Goal: Information Seeking & Learning: Learn about a topic

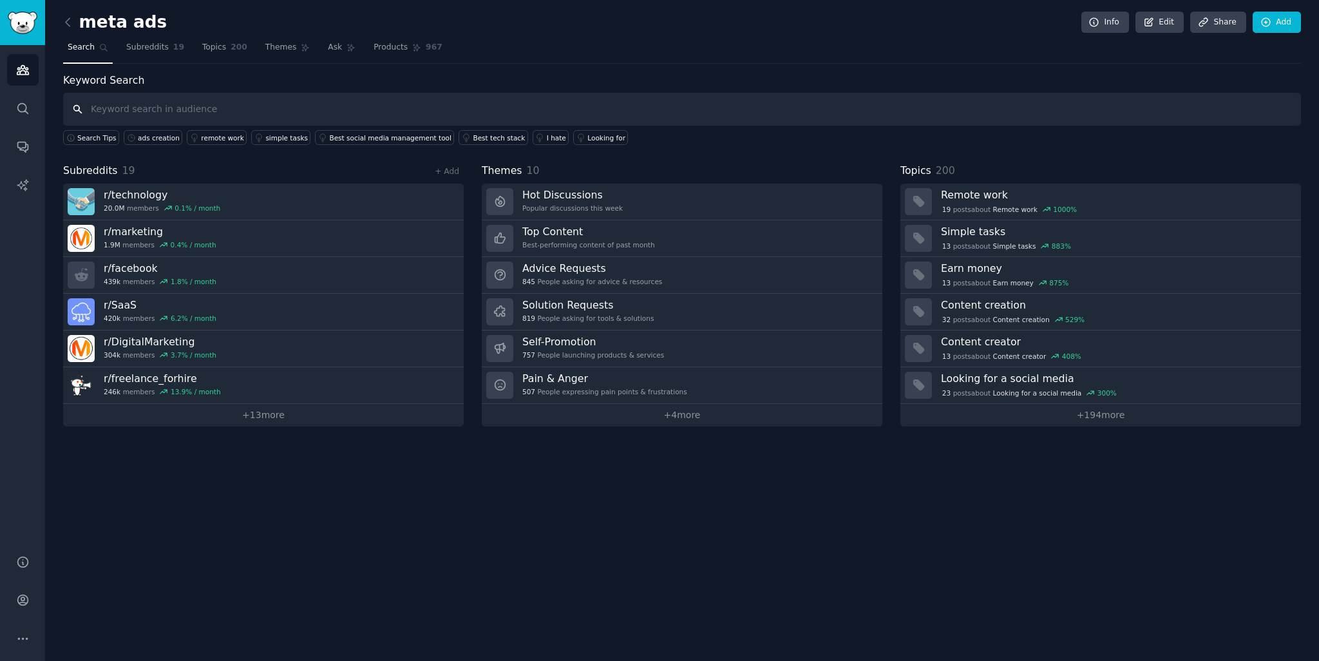
click at [225, 109] on input "text" at bounding box center [681, 109] width 1237 height 33
click at [164, 138] on div "ads creation" at bounding box center [159, 137] width 42 height 9
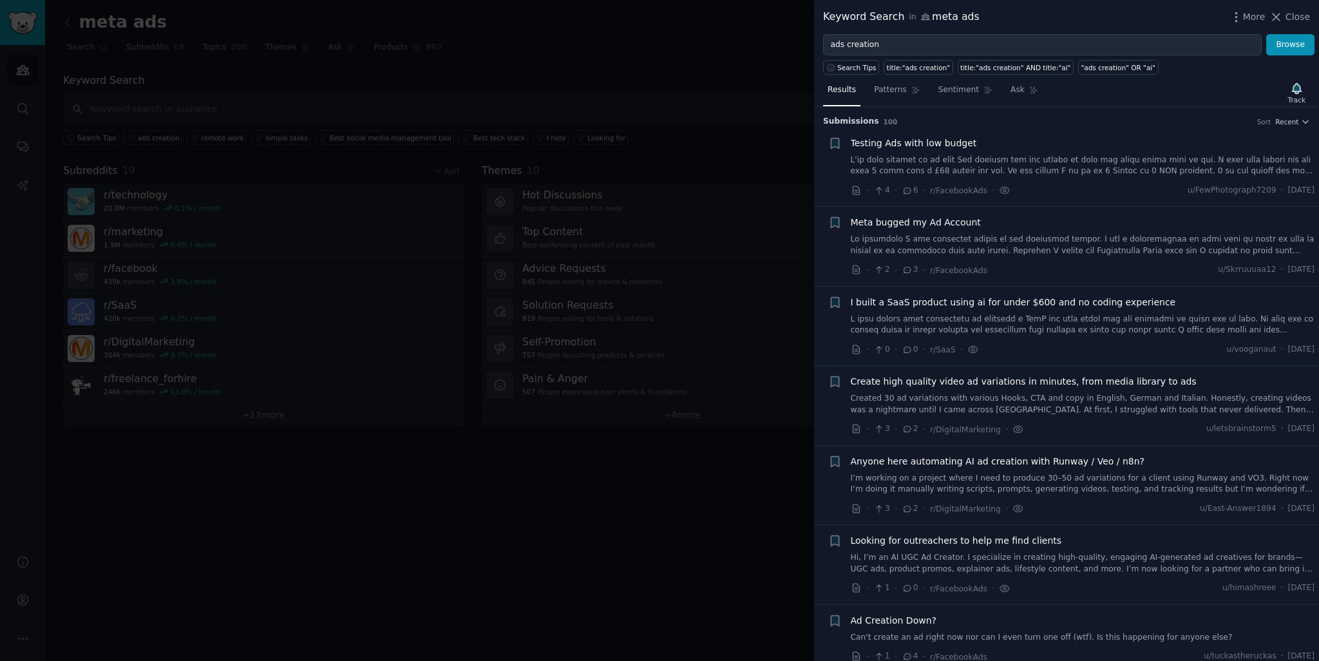
click at [1041, 173] on link at bounding box center [1082, 166] width 464 height 23
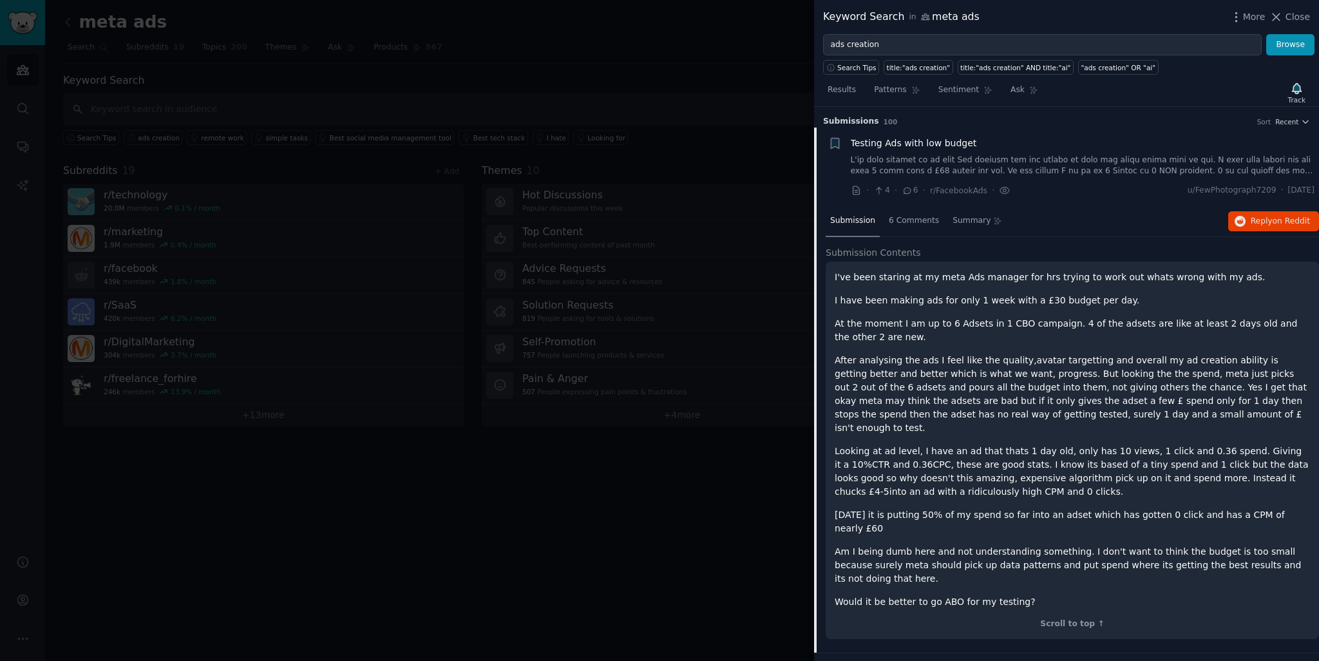
scroll to position [20, 0]
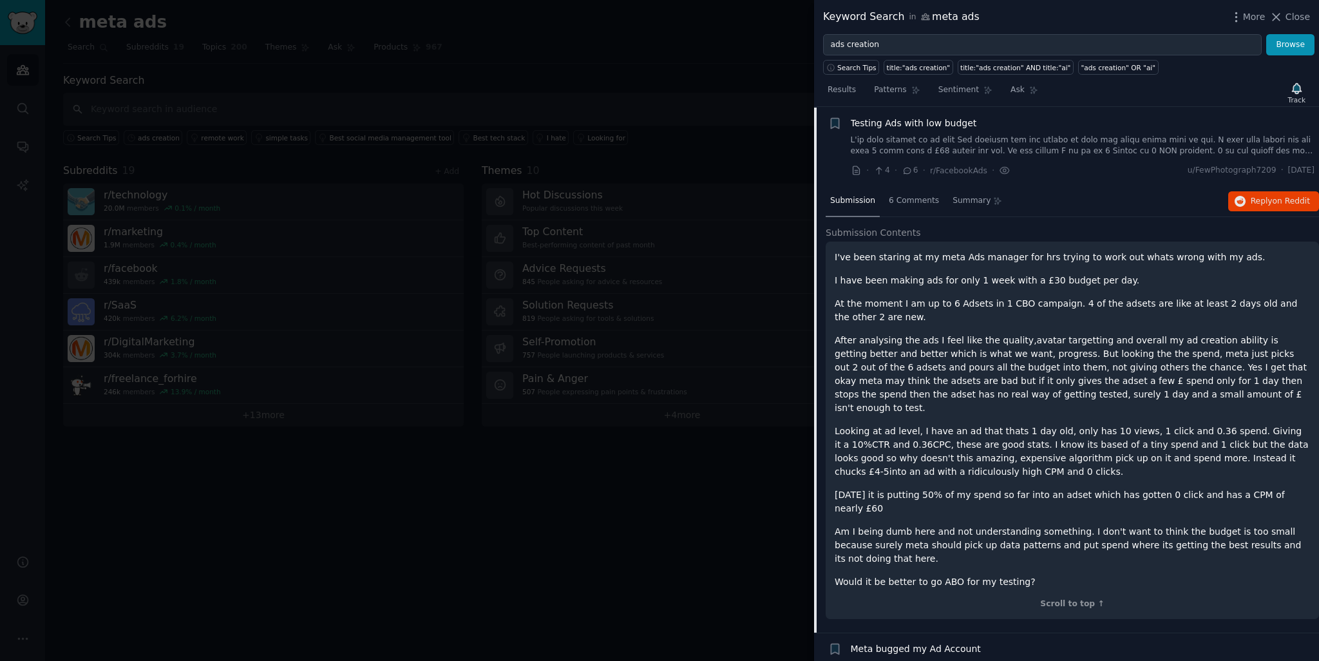
click at [1049, 258] on p "I've been staring at my meta Ads manager for hrs trying to work out whats wrong…" at bounding box center [1071, 257] width 475 height 14
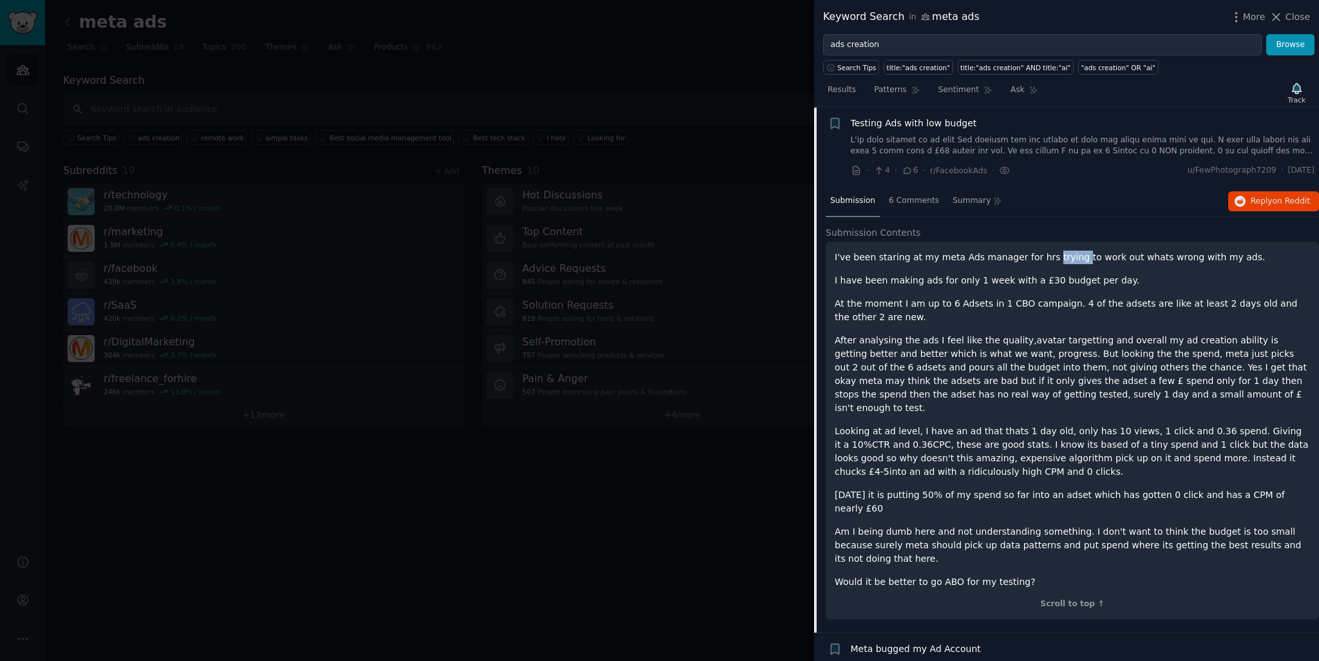
click at [1049, 258] on p "I've been staring at my meta Ads manager for hrs trying to work out whats wrong…" at bounding box center [1071, 257] width 475 height 14
click at [1021, 276] on p "I have been making ads for only 1 week with a £30 budget per day." at bounding box center [1071, 281] width 475 height 14
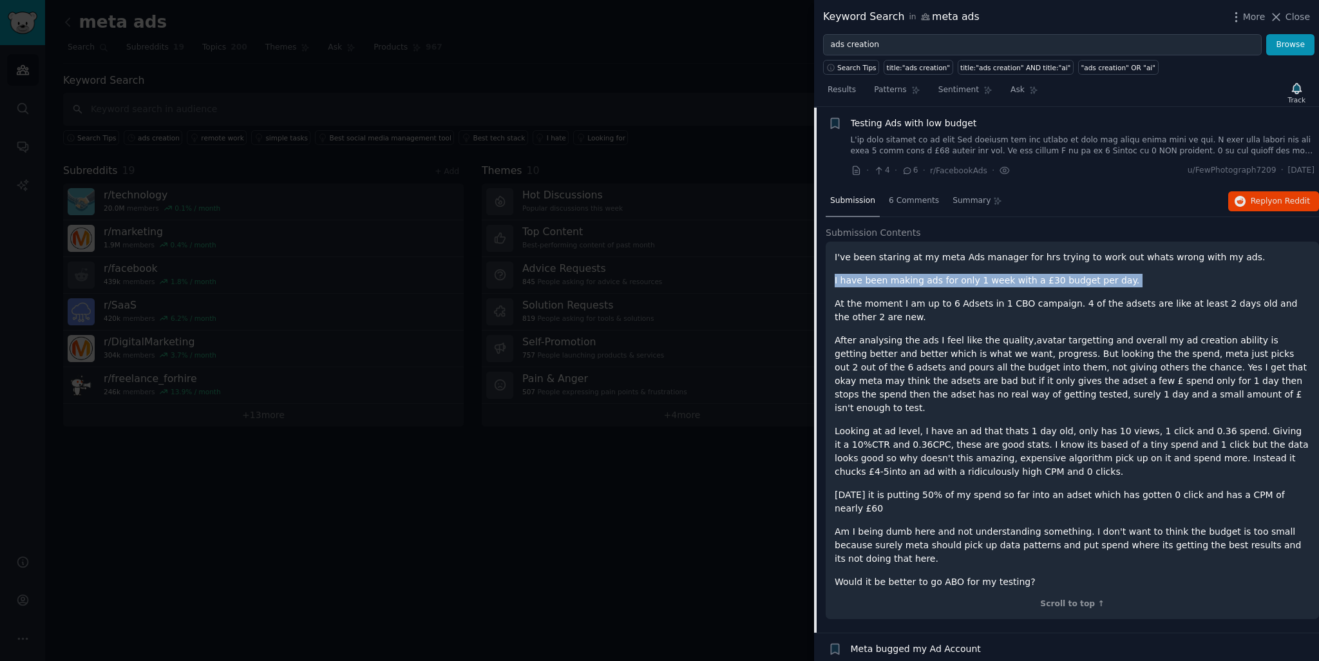
click at [1021, 276] on p "I have been making ads for only 1 week with a £30 budget per day." at bounding box center [1071, 281] width 475 height 14
click at [1029, 371] on p "After analysing the ads I feel like the quality,avatar targetting and overall m…" at bounding box center [1071, 373] width 475 height 81
click at [1024, 305] on p "At the moment I am up to 6 Adsets in 1 CBO campaign. 4 of the adsets are like a…" at bounding box center [1071, 310] width 475 height 27
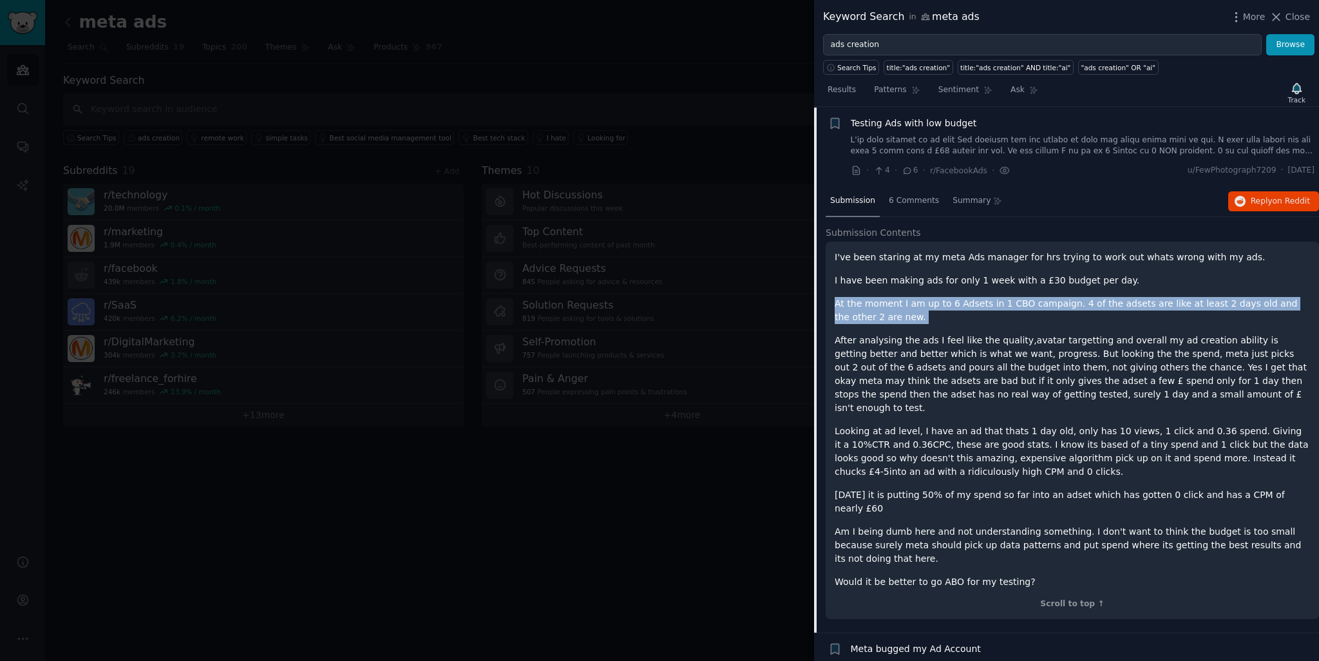
click at [1024, 305] on p "At the moment I am up to 6 Adsets in 1 CBO campaign. 4 of the adsets are like a…" at bounding box center [1071, 310] width 475 height 27
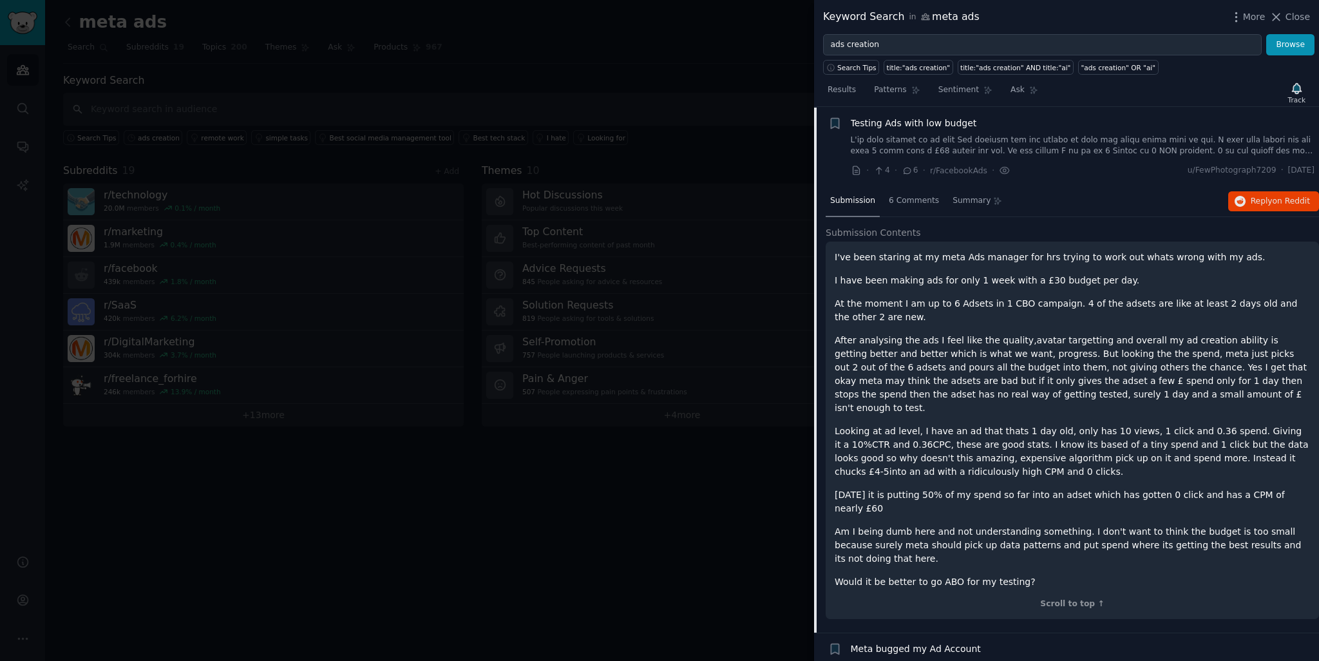
click at [1024, 305] on p "At the moment I am up to 6 Adsets in 1 CBO campaign. 4 of the adsets are like a…" at bounding box center [1071, 310] width 475 height 27
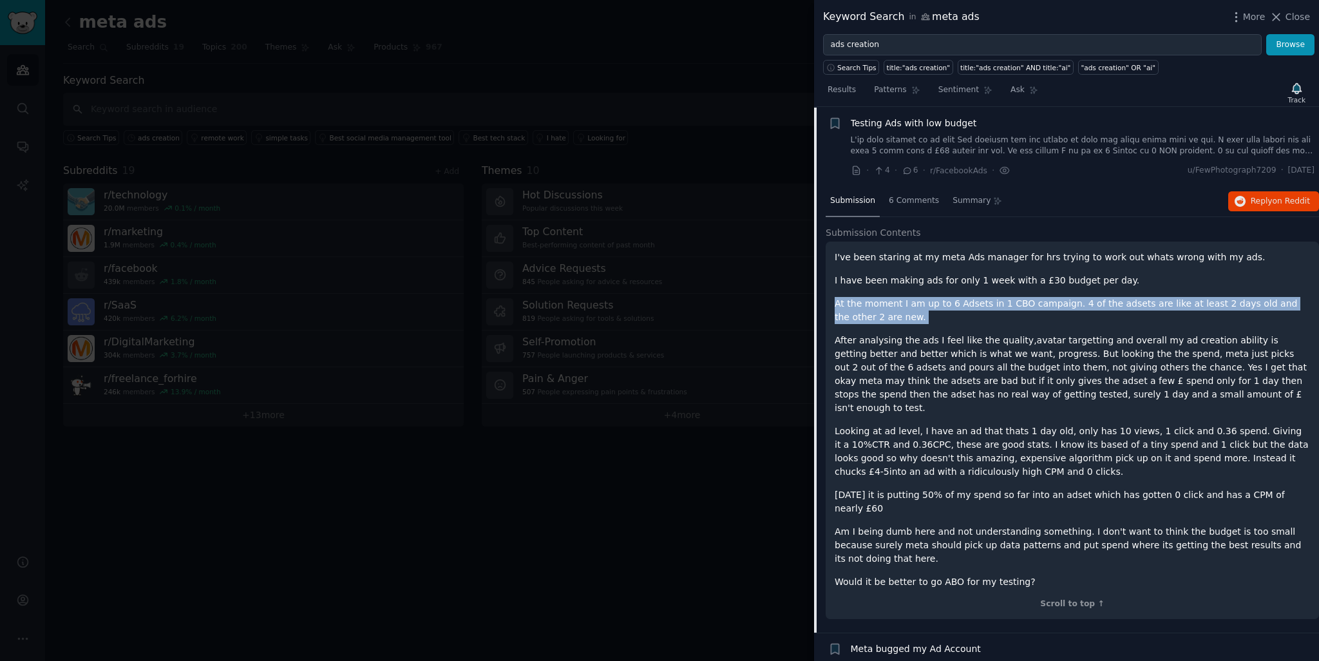
click at [1024, 305] on p "At the moment I am up to 6 Adsets in 1 CBO campaign. 4 of the adsets are like a…" at bounding box center [1071, 310] width 475 height 27
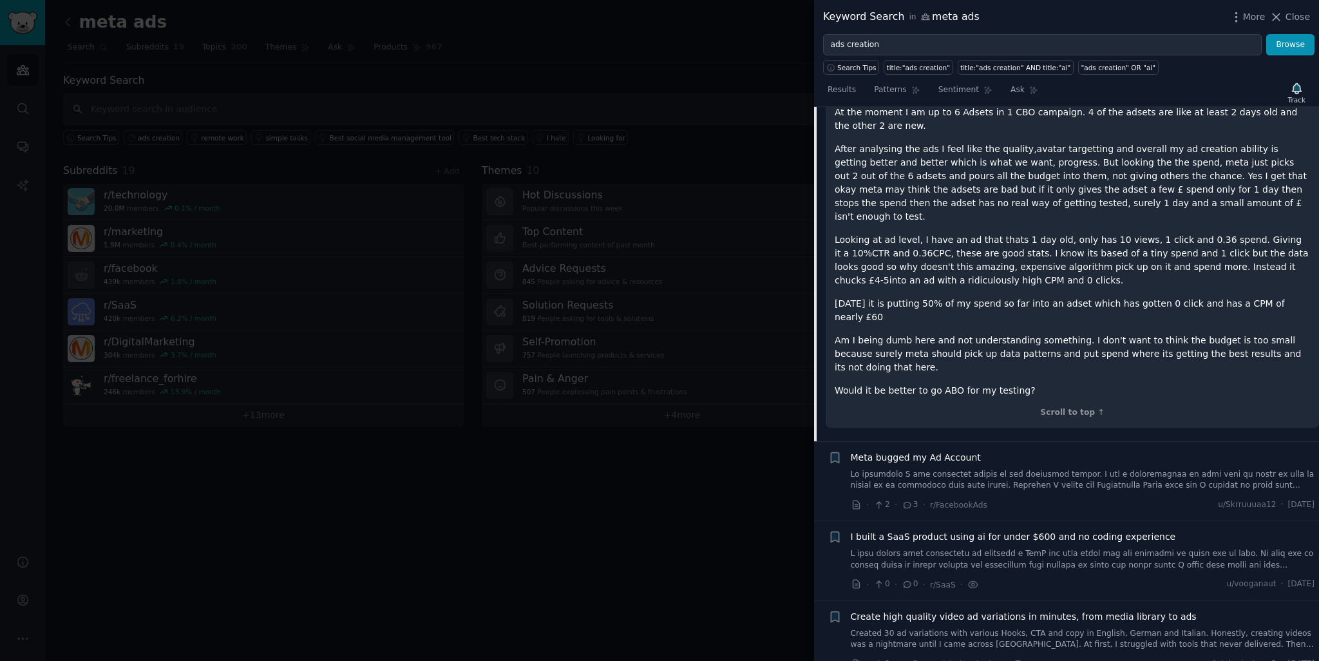
scroll to position [213, 0]
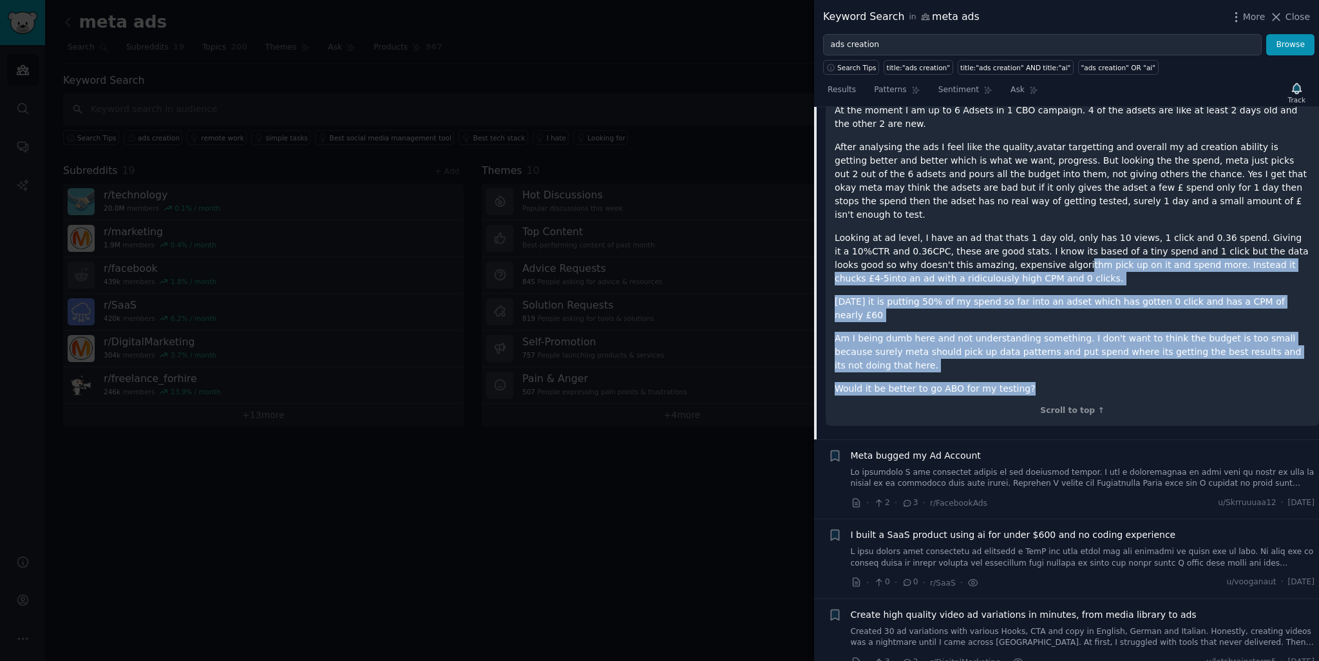
drag, startPoint x: 1076, startPoint y: 369, endPoint x: 1056, endPoint y: 256, distance: 114.9
click at [1056, 256] on div "I've been staring at my meta Ads manager for hrs trying to work out whats wrong…" at bounding box center [1071, 226] width 475 height 338
click at [1056, 256] on p "Looking at ad level, I have an ad that thats 1 day old, only has 10 views, 1 cl…" at bounding box center [1071, 258] width 475 height 54
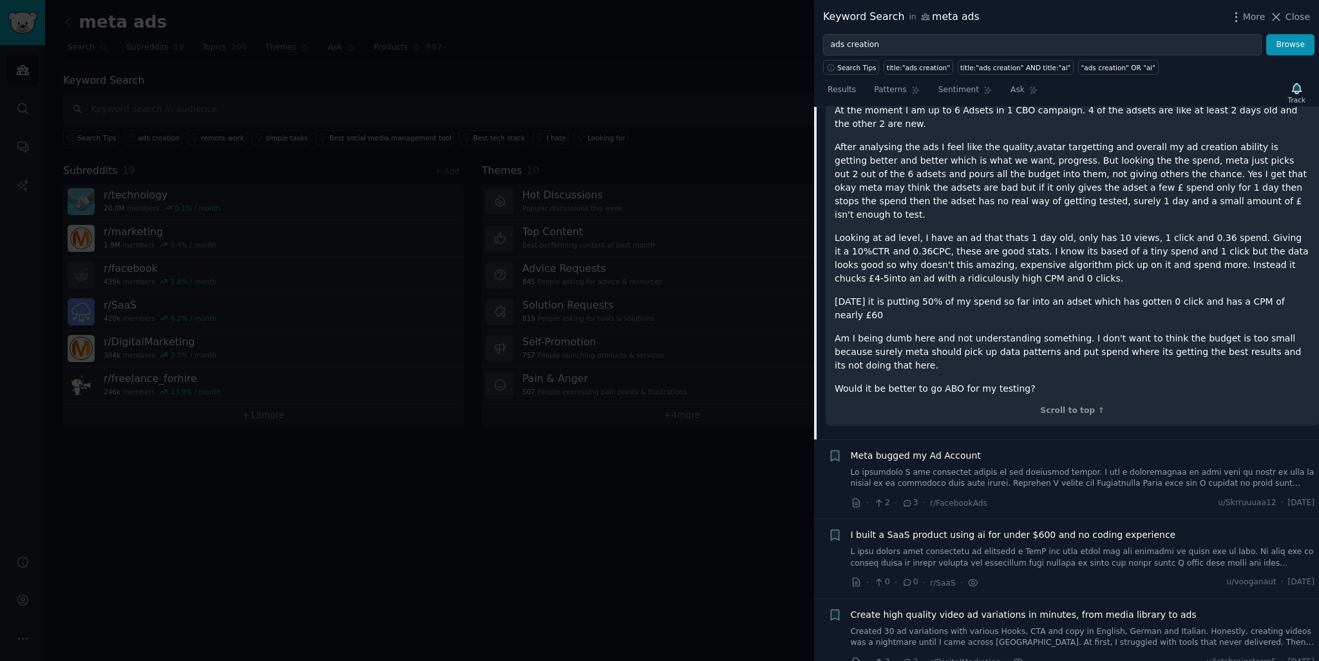
scroll to position [84, 0]
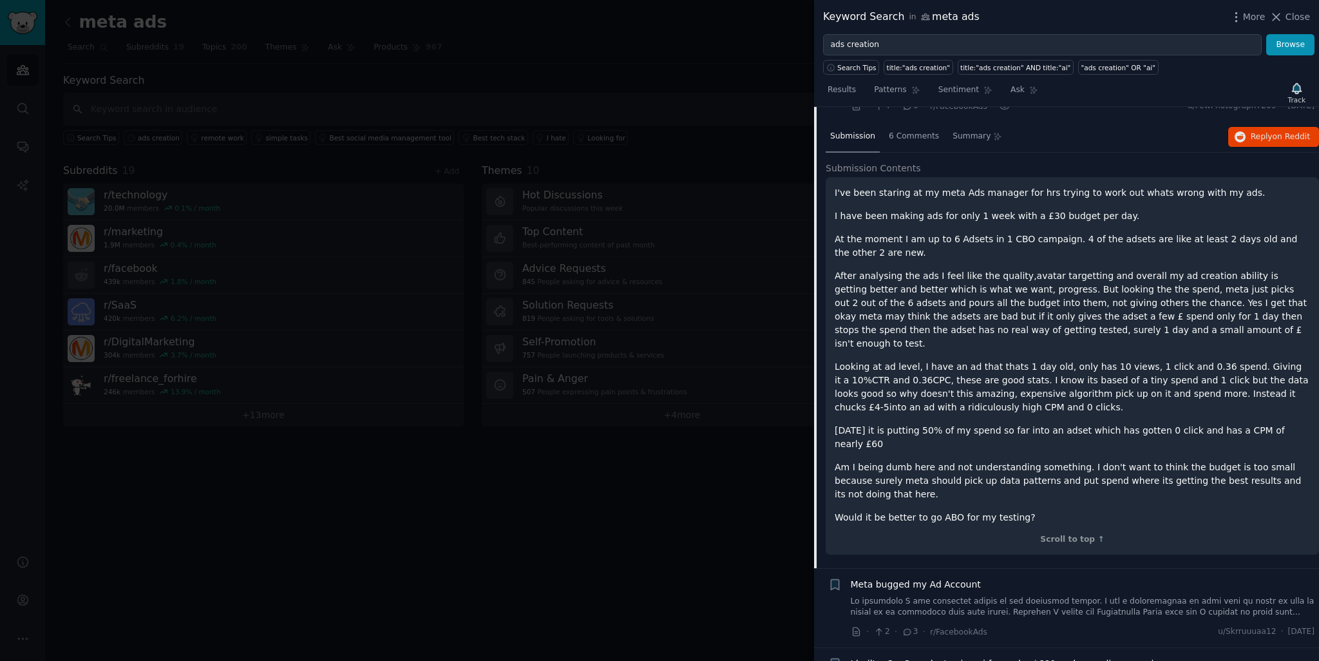
click at [310, 58] on div at bounding box center [659, 330] width 1319 height 661
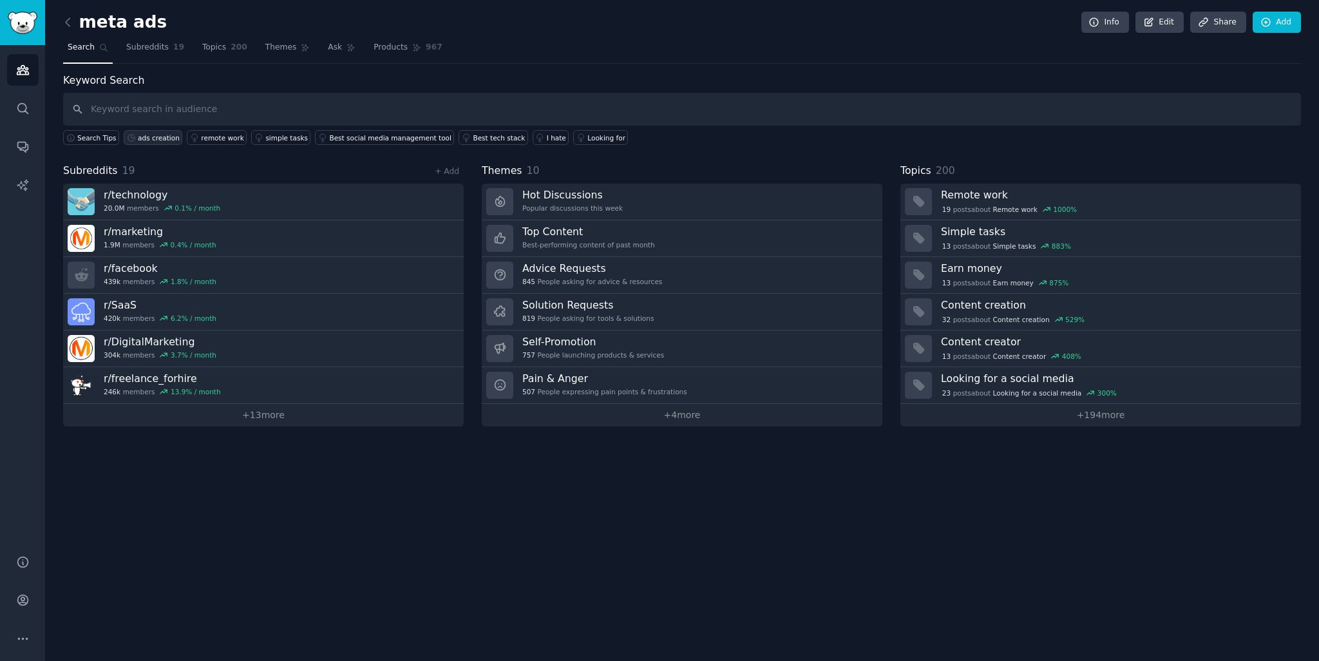
click at [152, 140] on div "ads creation" at bounding box center [159, 137] width 42 height 9
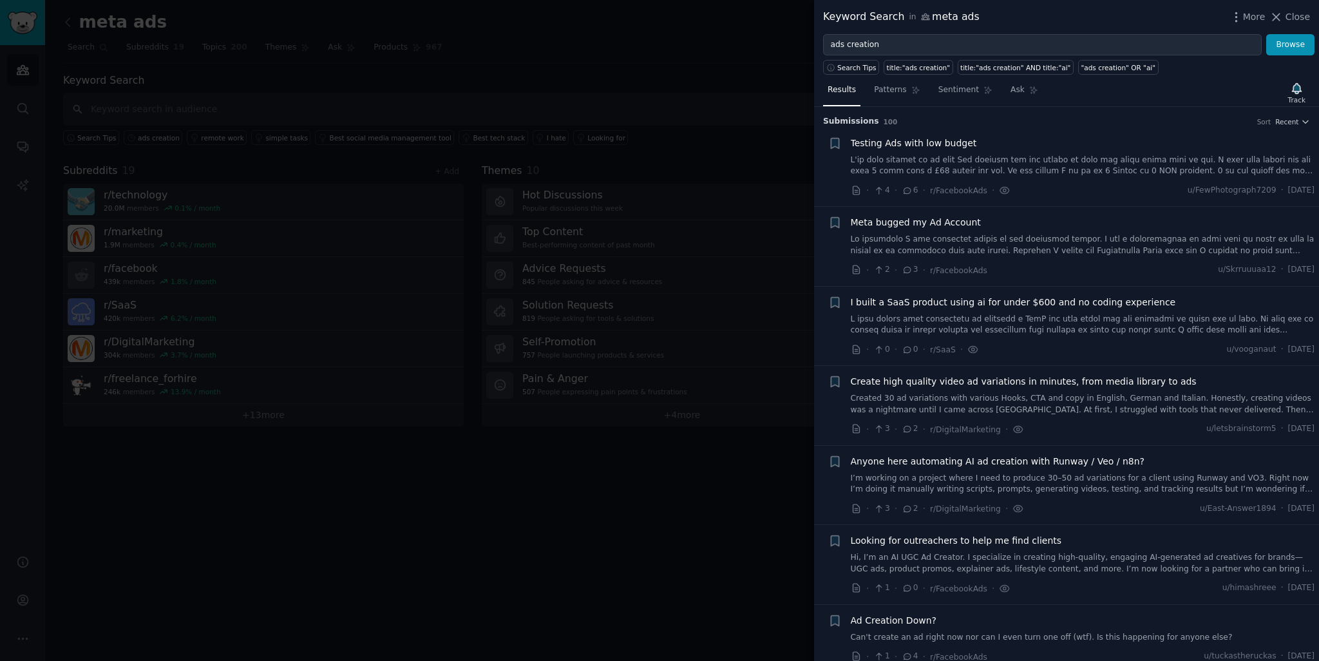
click at [946, 408] on link "Created 30 ad variations with various Hooks, CTA and copy in English, German an…" at bounding box center [1082, 404] width 464 height 23
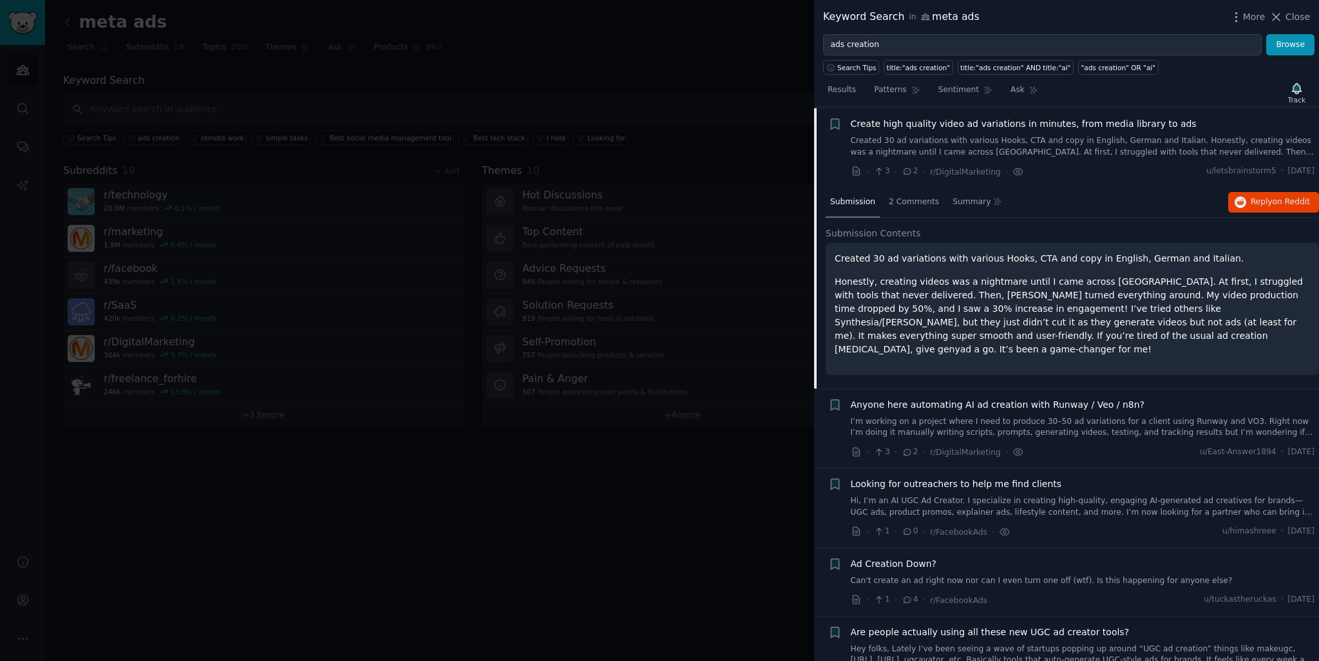
scroll to position [258, 0]
click at [1004, 257] on p "Created 30 ad variations with various Hooks, CTA and copy in English, German an…" at bounding box center [1071, 258] width 475 height 14
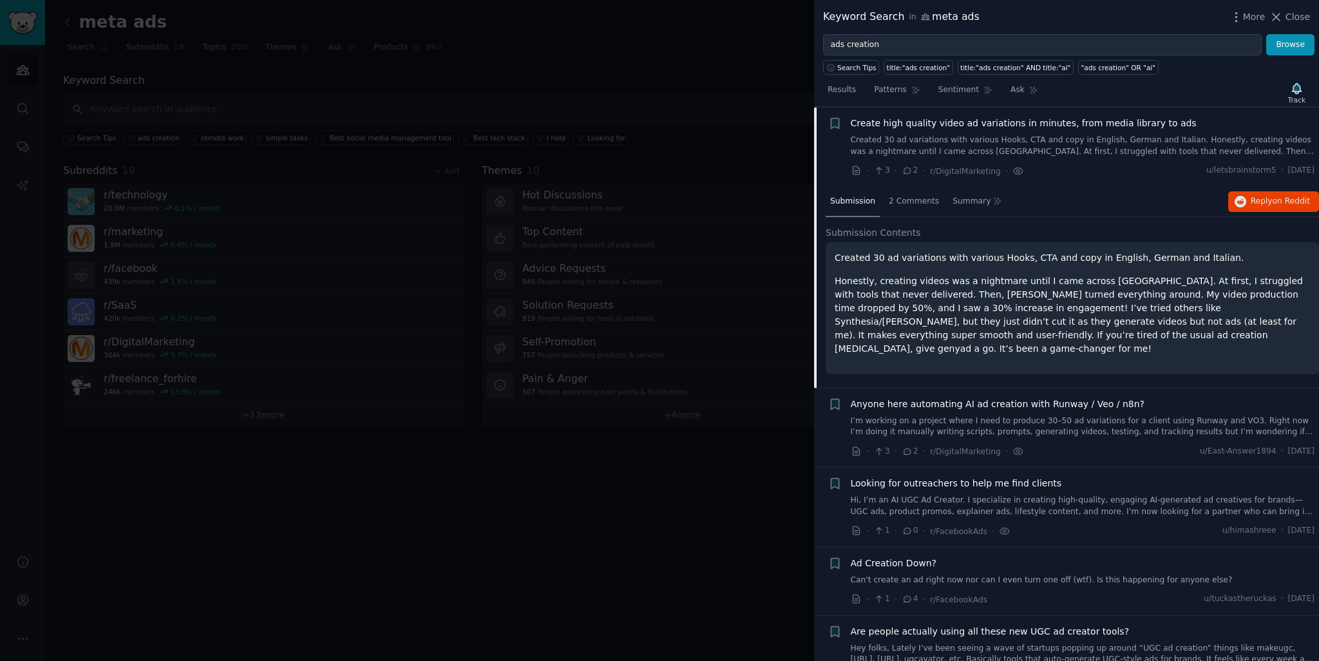
click at [991, 274] on p "Honestly, creating videos was a nightmare until I came across [GEOGRAPHIC_DATA]…" at bounding box center [1071, 314] width 475 height 81
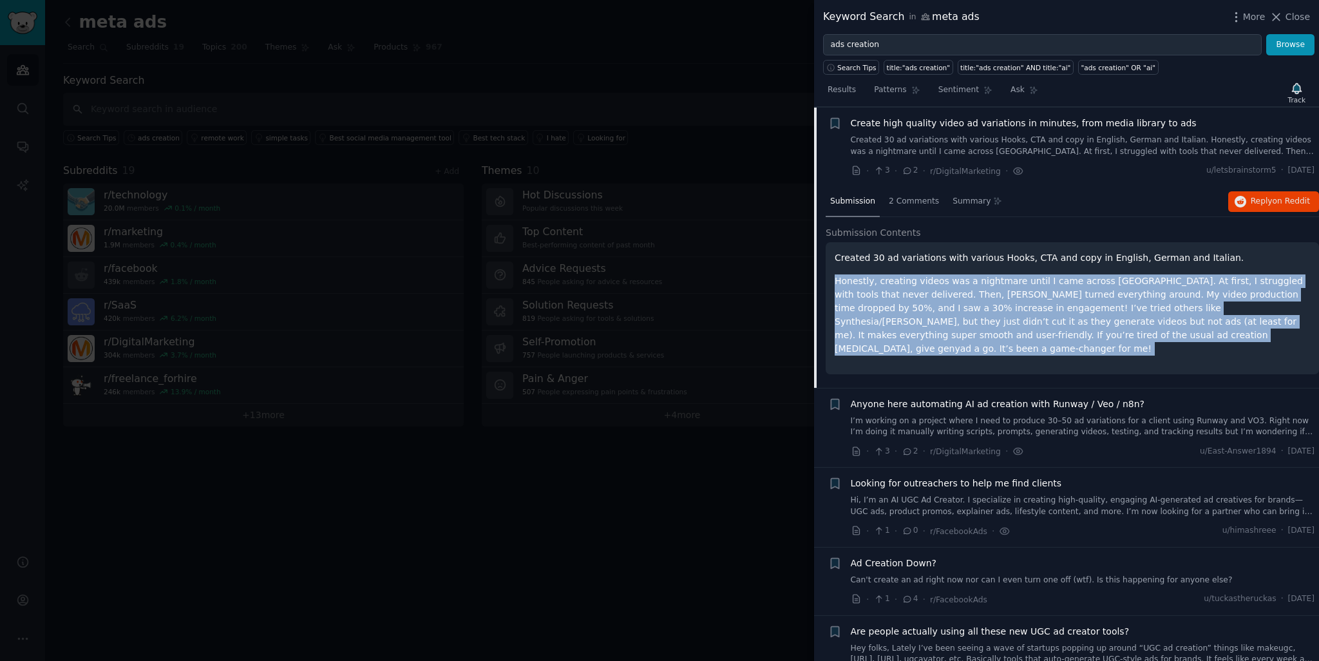
click at [991, 274] on p "Honestly, creating videos was a nightmare until I came across [GEOGRAPHIC_DATA]…" at bounding box center [1071, 314] width 475 height 81
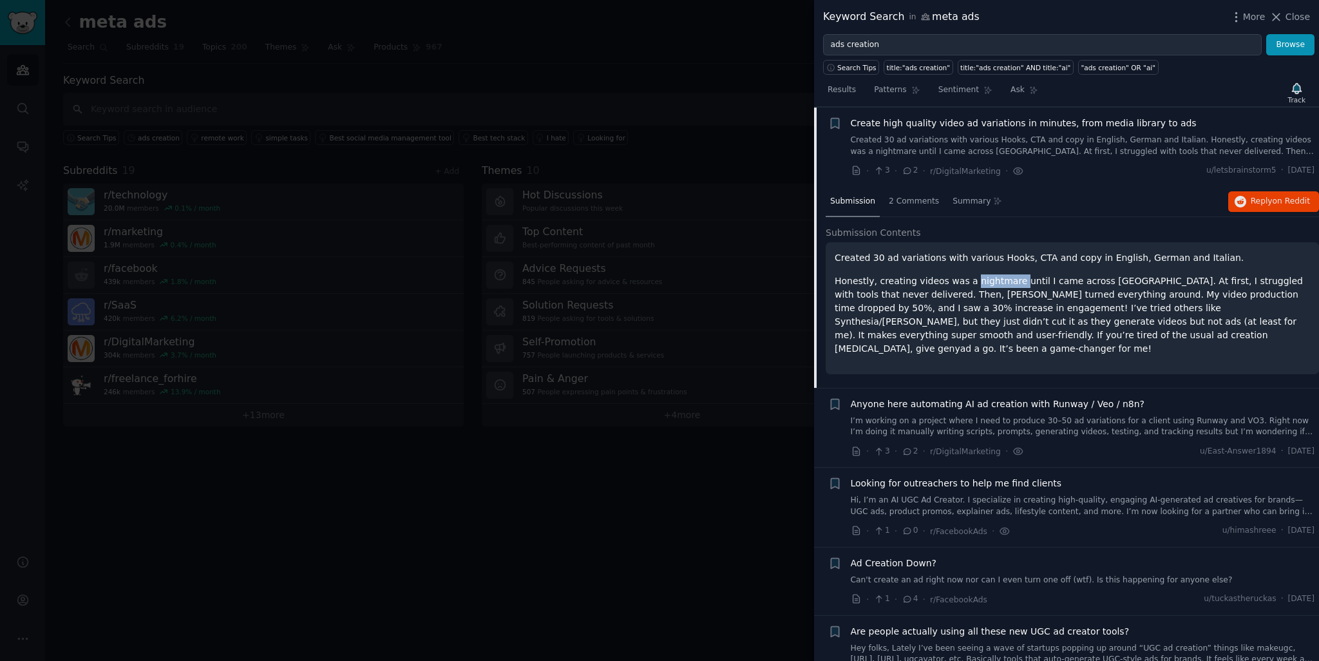
click at [991, 274] on p "Honestly, creating videos was a nightmare until I came across [GEOGRAPHIC_DATA]…" at bounding box center [1071, 314] width 475 height 81
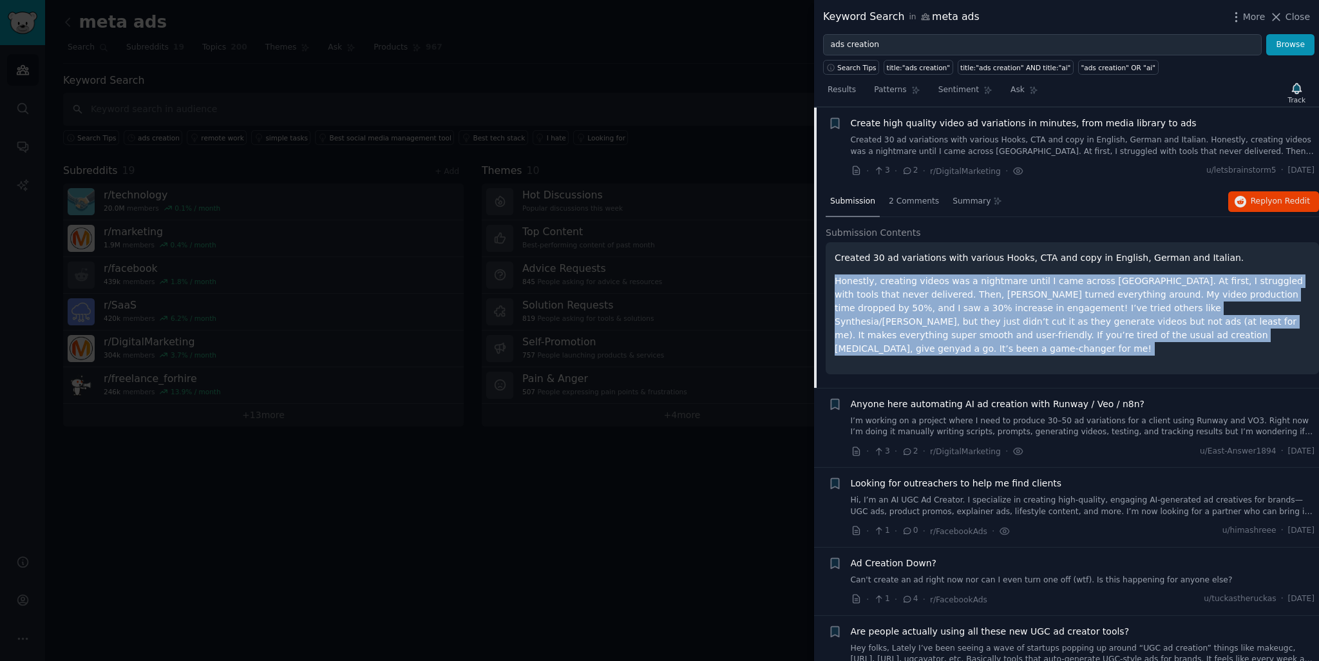
click at [991, 274] on p "Honestly, creating videos was a nightmare until I came across [GEOGRAPHIC_DATA]…" at bounding box center [1071, 314] width 475 height 81
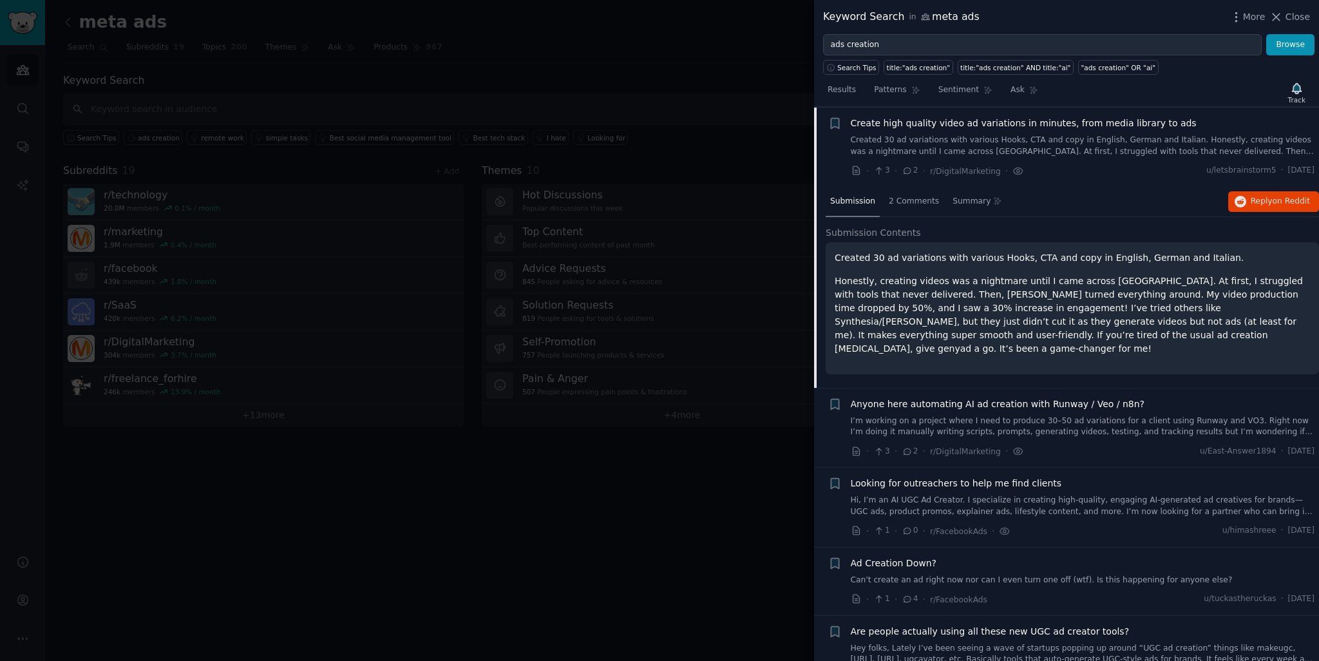
click at [991, 274] on p "Honestly, creating videos was a nightmare until I came across [GEOGRAPHIC_DATA]…" at bounding box center [1071, 314] width 475 height 81
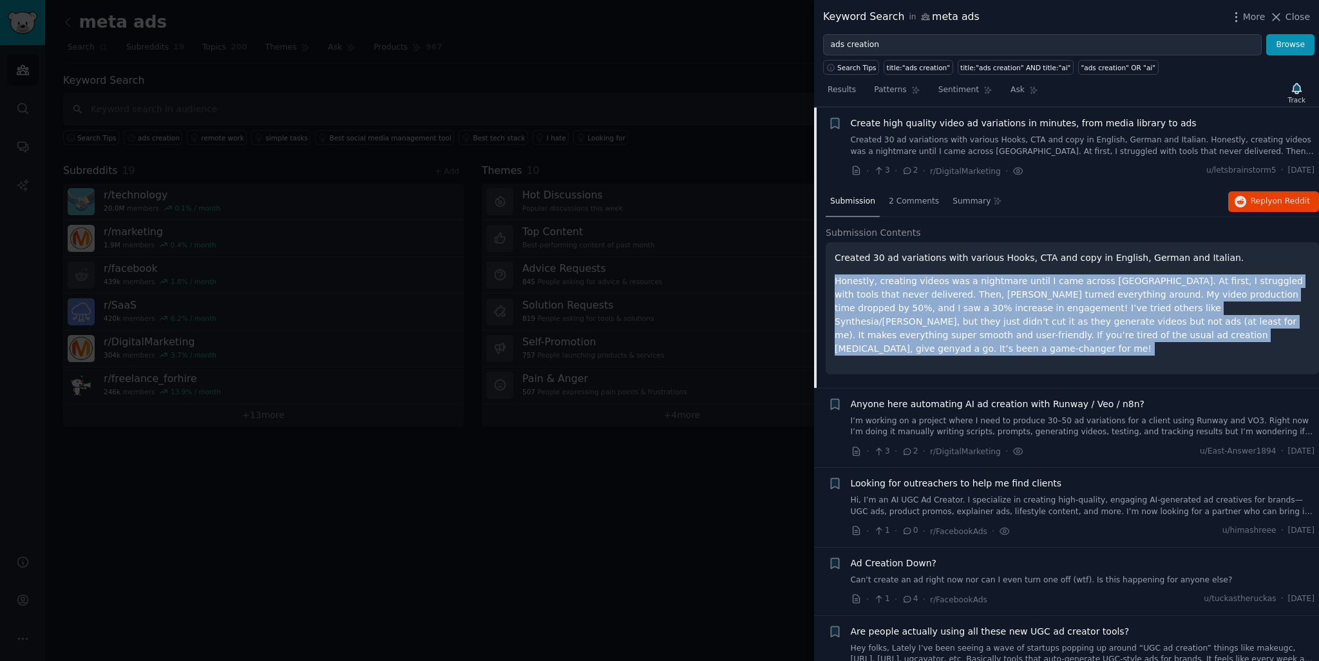
click at [991, 274] on p "Honestly, creating videos was a nightmare until I came across [GEOGRAPHIC_DATA]…" at bounding box center [1071, 314] width 475 height 81
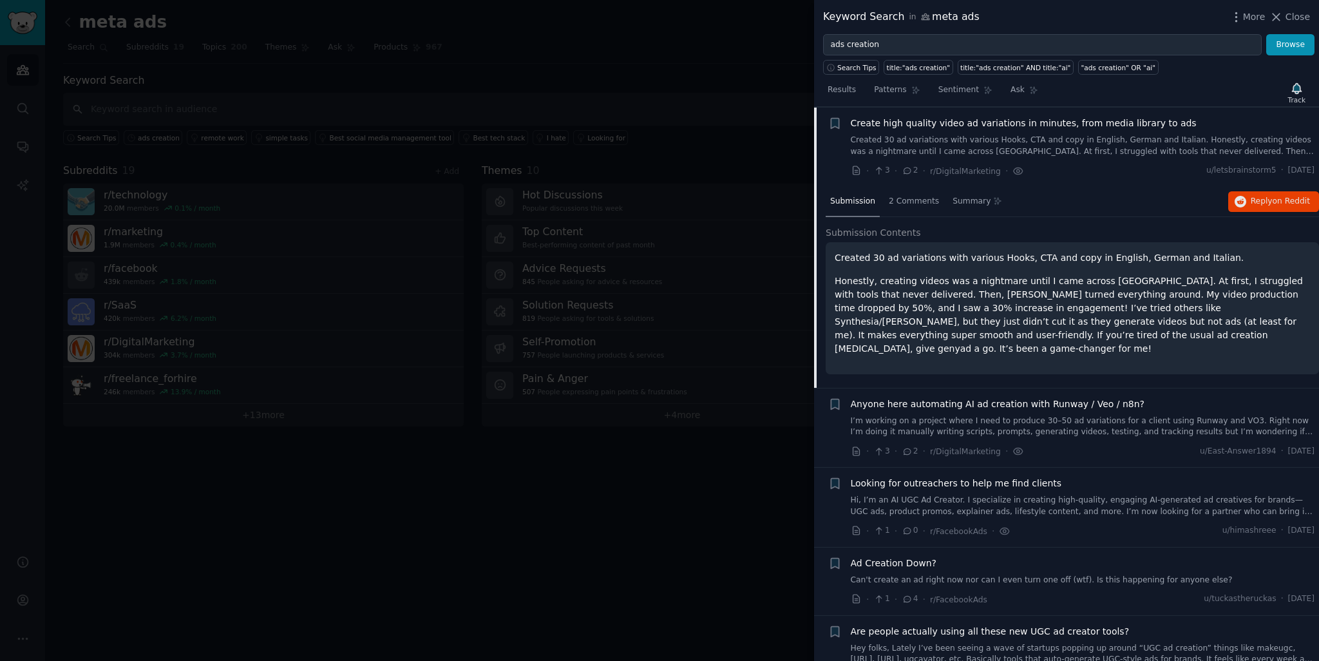
click at [561, 55] on div at bounding box center [659, 330] width 1319 height 661
